Goal: Check status: Check status

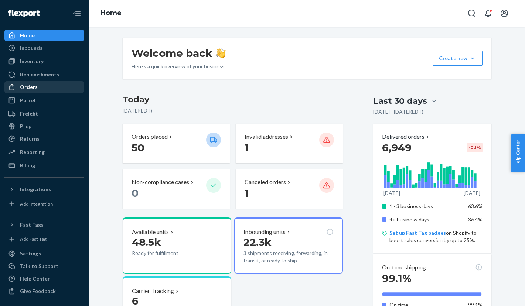
click at [26, 87] on div "Orders" at bounding box center [29, 86] width 18 height 7
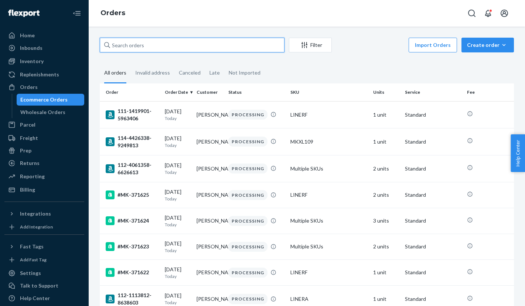
click at [127, 50] on input "text" at bounding box center [192, 45] width 185 height 15
paste input "E9RWSSEBH6QWB71SUE5G"
type input "E9RWSSEBH6QWB71SUE5G"
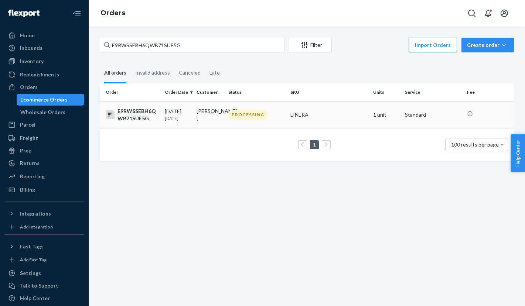
click at [138, 114] on div "E9RWSSEBH6QWB71SUE5G" at bounding box center [132, 114] width 53 height 15
